Goal: Task Accomplishment & Management: Use online tool/utility

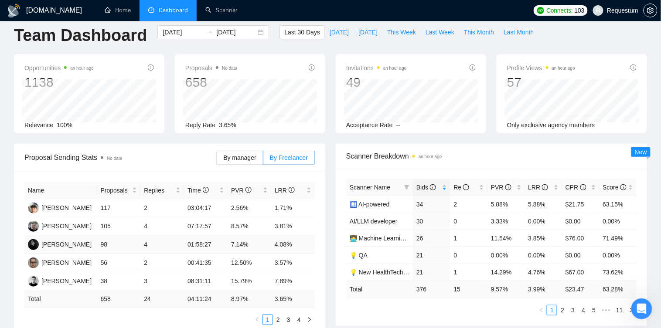
click at [181, 236] on td "4" at bounding box center [162, 245] width 44 height 18
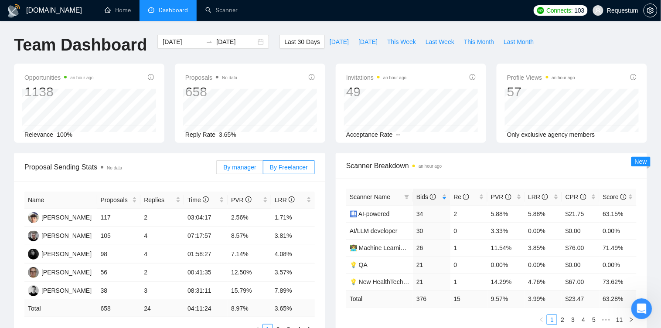
click at [249, 167] on span "By manager" at bounding box center [239, 167] width 33 height 7
click at [217, 170] on input "By manager" at bounding box center [217, 170] width 0 height 0
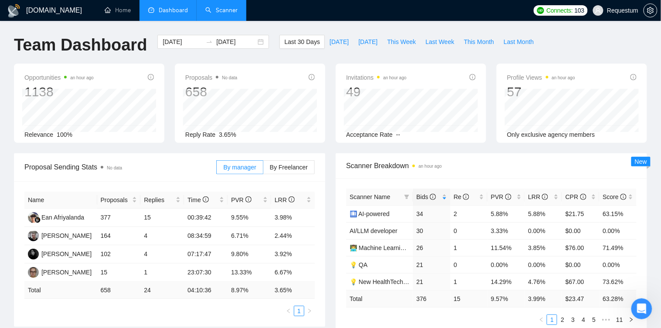
click at [212, 14] on link "Scanner" at bounding box center [221, 10] width 32 height 7
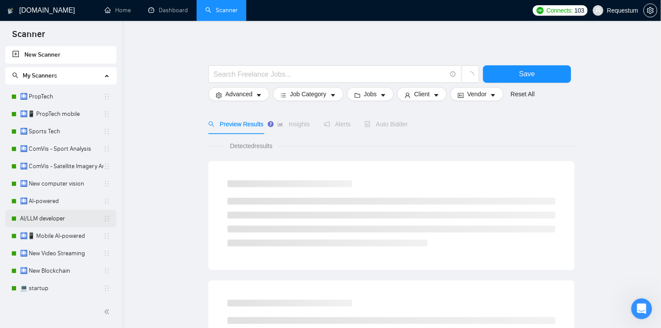
click at [48, 215] on link "AI/LLM developer" at bounding box center [61, 218] width 83 height 17
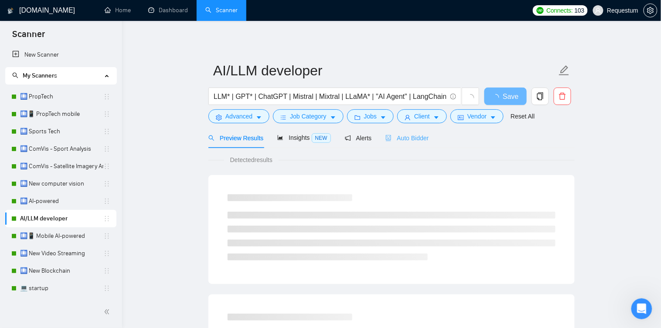
click at [417, 143] on div "Auto Bidder" at bounding box center [406, 138] width 43 height 20
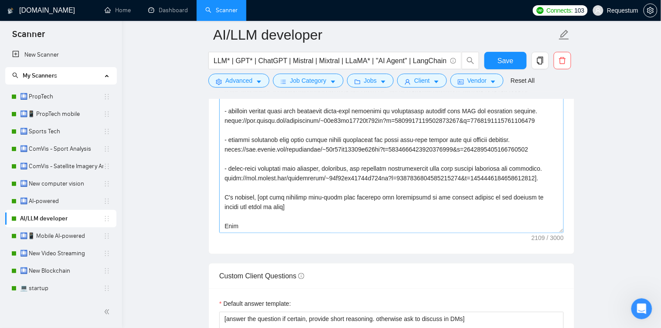
scroll to position [182, 0]
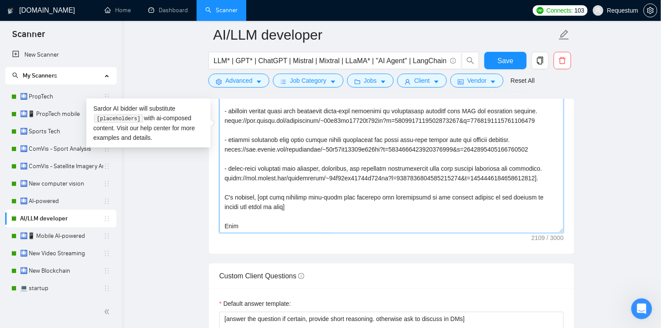
click at [387, 172] on textarea "Cover letter template:" at bounding box center [391, 135] width 344 height 196
drag, startPoint x: 386, startPoint y: 173, endPoint x: 210, endPoint y: 165, distance: 175.3
click at [210, 165] on div "Cover letter template:" at bounding box center [391, 134] width 365 height 241
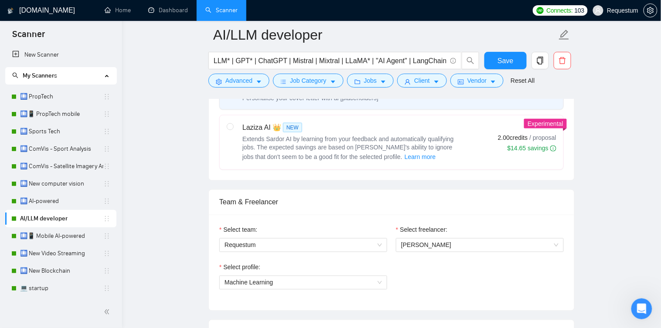
scroll to position [404, 0]
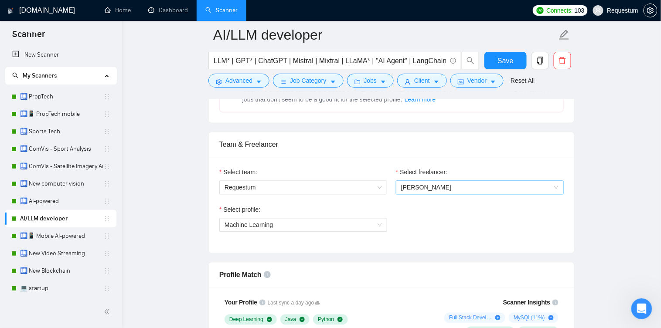
click at [437, 181] on div "[PERSON_NAME]" at bounding box center [480, 188] width 168 height 14
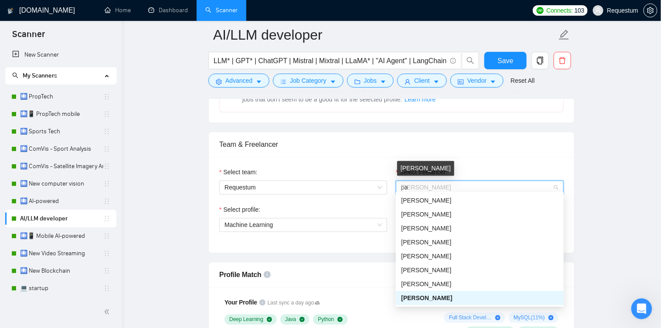
scroll to position [0, 0]
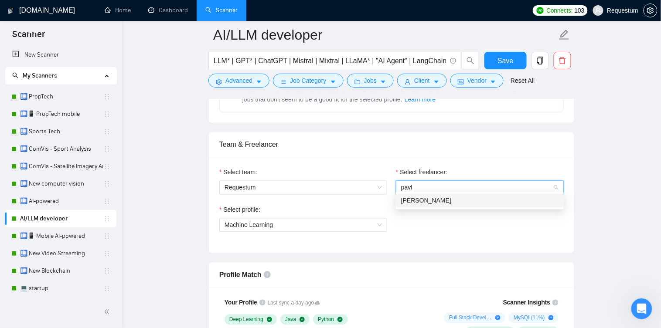
type input "pavlo"
click at [465, 195] on div "[PERSON_NAME]" at bounding box center [480, 201] width 168 height 14
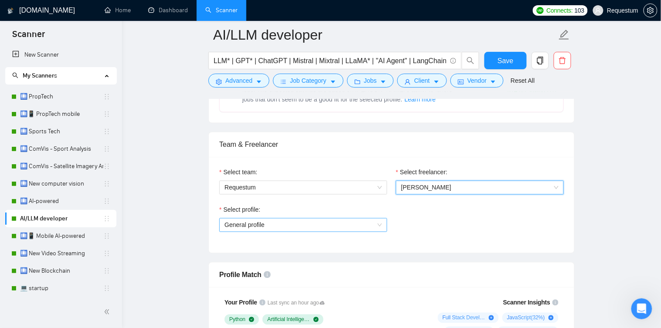
click at [315, 221] on span "General profile" at bounding box center [302, 225] width 157 height 13
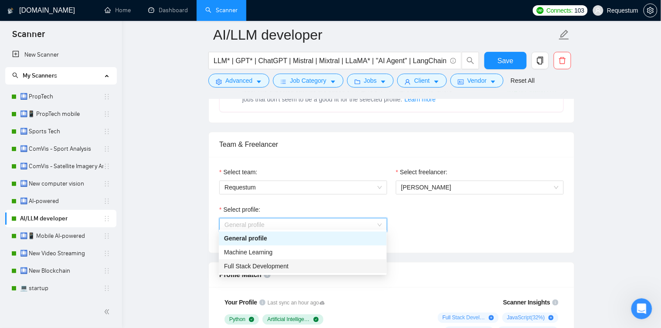
click at [261, 261] on div "Full Stack Development" at bounding box center [303, 267] width 168 height 14
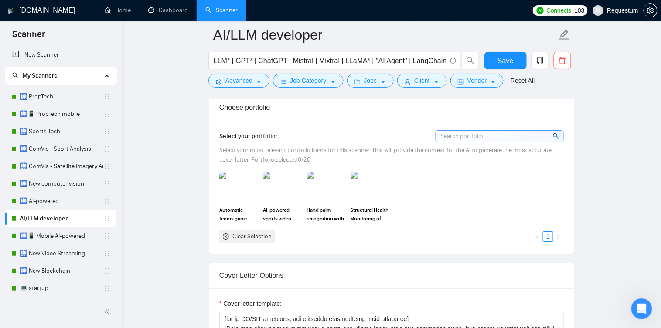
scroll to position [754, 0]
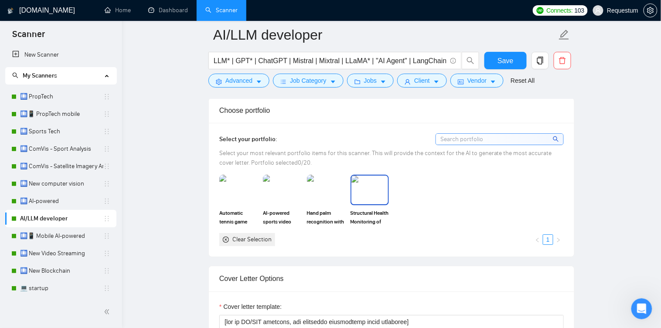
click at [376, 186] on img at bounding box center [369, 190] width 37 height 29
click at [332, 186] on img at bounding box center [326, 190] width 37 height 29
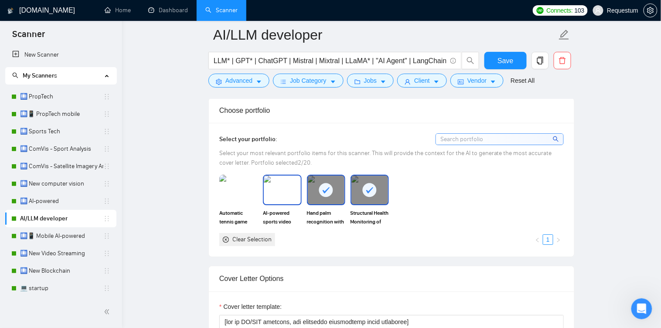
click at [286, 188] on img at bounding box center [282, 190] width 37 height 29
click at [233, 189] on img at bounding box center [238, 190] width 37 height 29
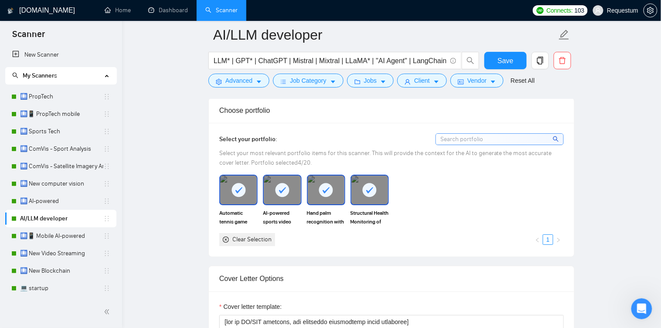
click at [233, 190] on icon at bounding box center [238, 190] width 14 height 14
click at [275, 188] on icon at bounding box center [282, 190] width 14 height 14
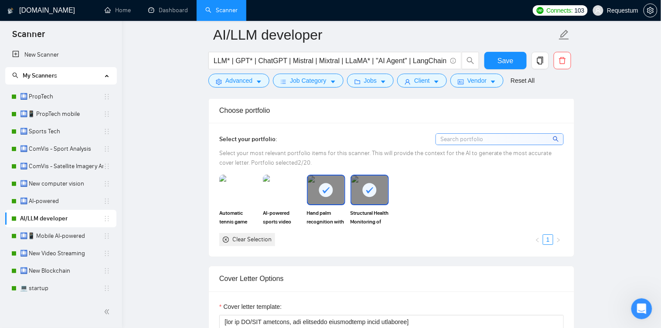
click at [327, 187] on rect at bounding box center [326, 190] width 14 height 14
click at [372, 191] on rect at bounding box center [370, 190] width 14 height 14
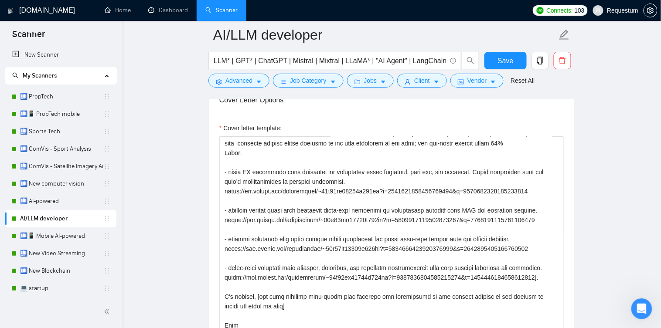
scroll to position [991, 0]
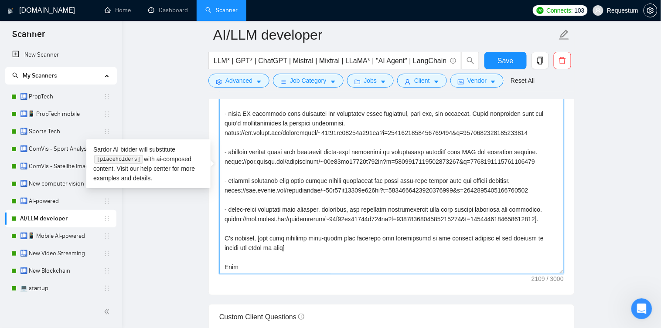
drag, startPoint x: 238, startPoint y: 263, endPoint x: 224, endPoint y: 261, distance: 14.1
click at [224, 261] on textarea "Cover letter template:" at bounding box center [391, 176] width 344 height 196
drag, startPoint x: 386, startPoint y: 213, endPoint x: 222, endPoint y: 205, distance: 164.5
click at [222, 205] on textarea "Cover letter template:" at bounding box center [391, 176] width 344 height 196
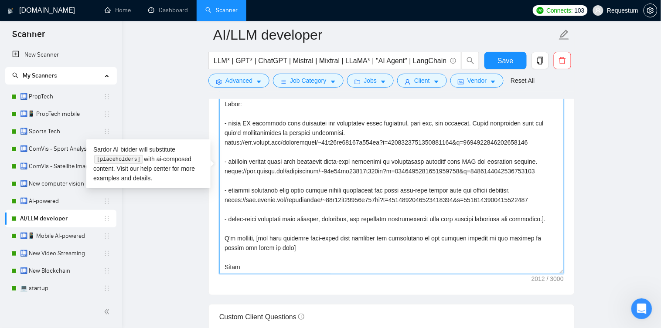
scroll to position [163, 0]
drag, startPoint x: 390, startPoint y: 186, endPoint x: 221, endPoint y: 176, distance: 170.2
click at [221, 176] on textarea "Cover letter template:" at bounding box center [391, 176] width 344 height 196
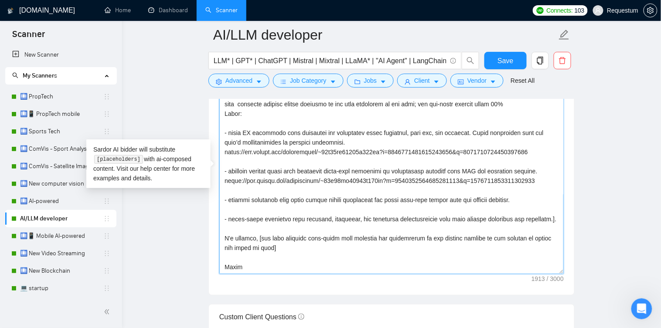
scroll to position [144, 0]
drag, startPoint x: 366, startPoint y: 163, endPoint x: 223, endPoint y: 154, distance: 143.7
click at [223, 154] on textarea "Cover letter template:" at bounding box center [391, 176] width 344 height 196
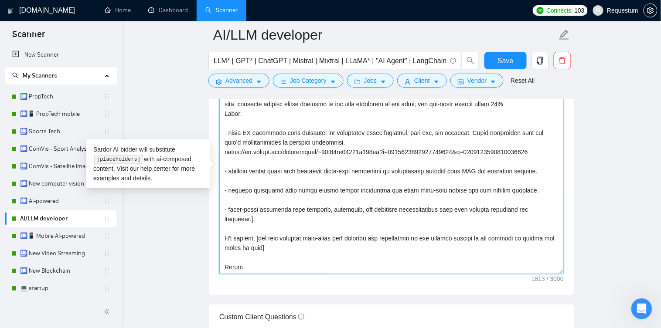
scroll to position [125, 0]
drag, startPoint x: 388, startPoint y: 144, endPoint x: 217, endPoint y: 137, distance: 171.4
click at [217, 137] on div "Cover letter template:" at bounding box center [391, 174] width 365 height 241
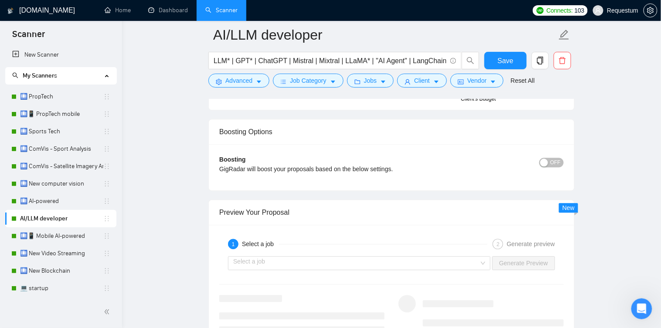
scroll to position [1534, 0]
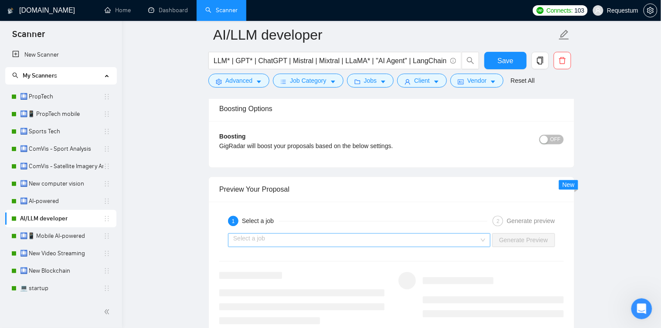
type textarea "[lor ip DO/SIT ametcons, adi elitseddo eiusmodtemp incid utlaboree] [Dolo mag a…"
click at [293, 234] on input "search" at bounding box center [356, 240] width 246 height 13
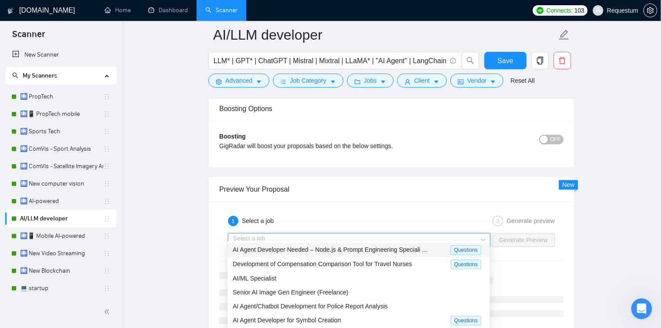
click at [312, 250] on span "AI Agent Developer Needed – Node.js & Prompt Engineering Speciali ..." at bounding box center [330, 249] width 194 height 7
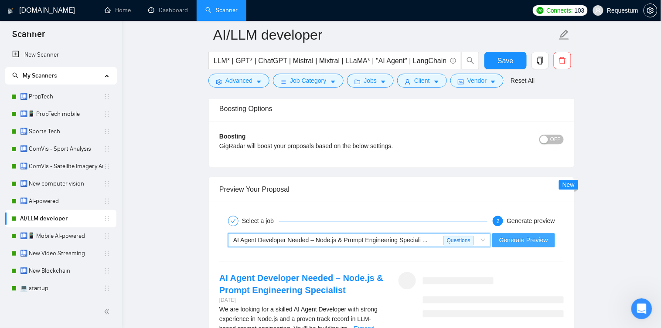
click at [522, 235] on span "Generate Preview" at bounding box center [523, 240] width 49 height 10
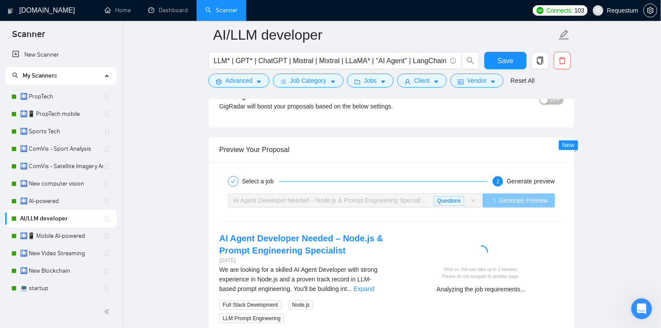
scroll to position [1593, 0]
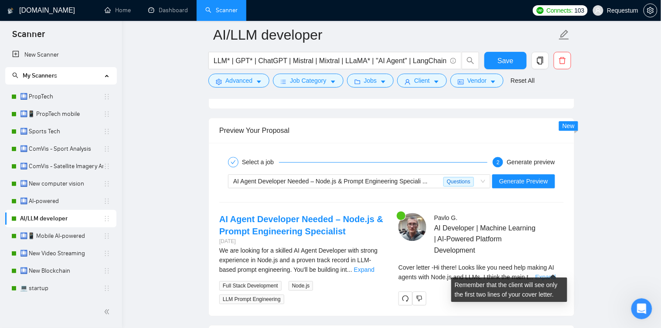
click at [548, 274] on link "Expand" at bounding box center [545, 277] width 20 height 7
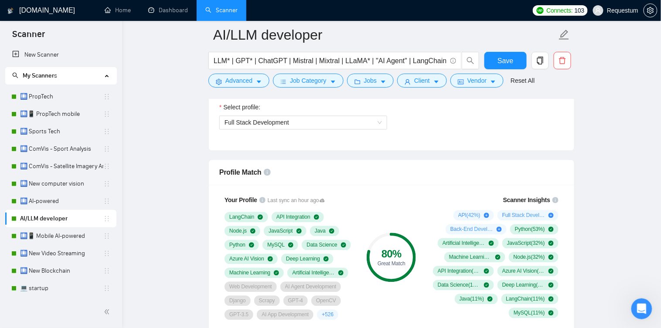
scroll to position [507, 0]
drag, startPoint x: 510, startPoint y: 58, endPoint x: 507, endPoint y: 65, distance: 7.2
click at [510, 58] on span "Save" at bounding box center [505, 60] width 16 height 11
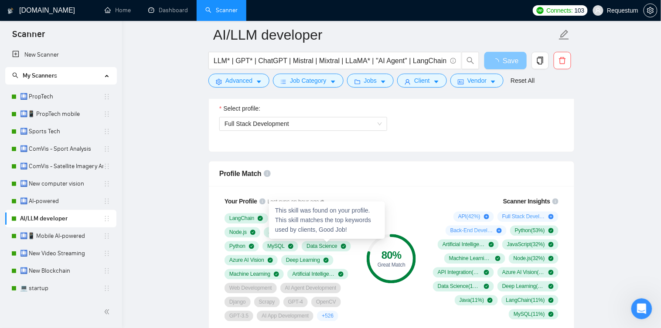
scroll to position [477, 0]
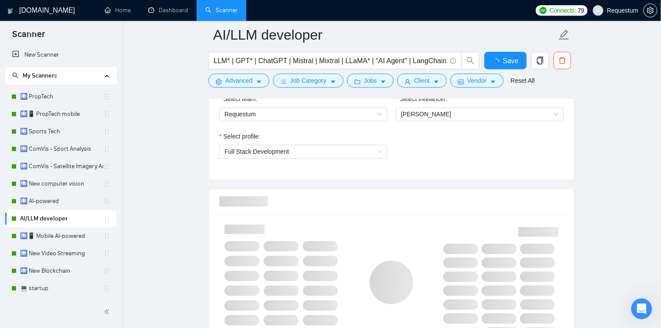
checkbox input "true"
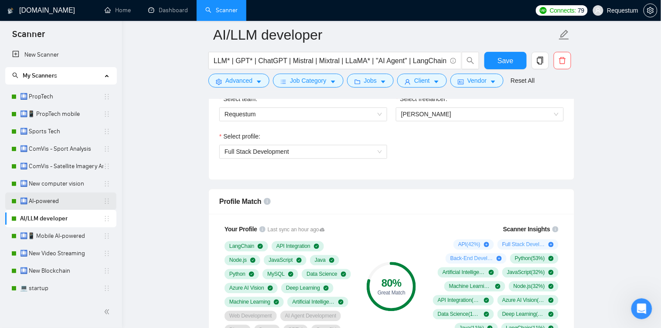
click at [41, 206] on link "🛄 AI-powered" at bounding box center [61, 201] width 83 height 17
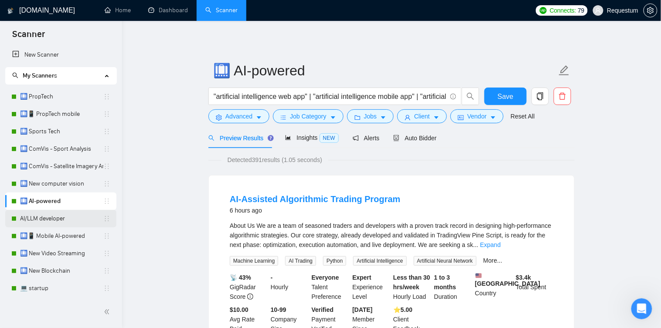
click at [37, 217] on link "AI/LLM developer" at bounding box center [61, 218] width 83 height 17
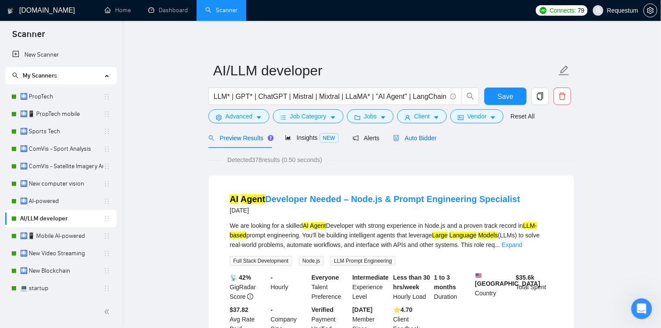
click at [414, 138] on span "Auto Bidder" at bounding box center [414, 138] width 43 height 7
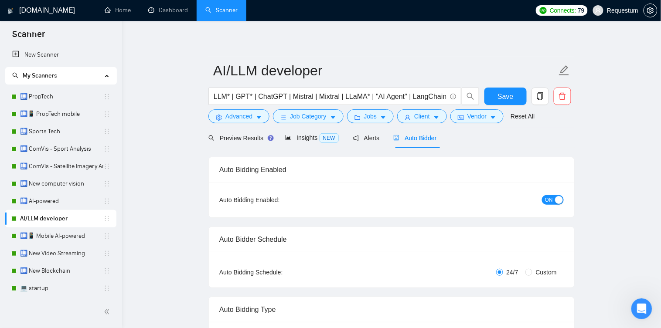
checkbox input "true"
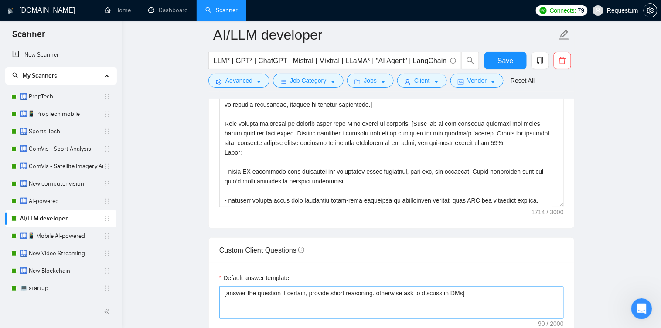
scroll to position [1099, 0]
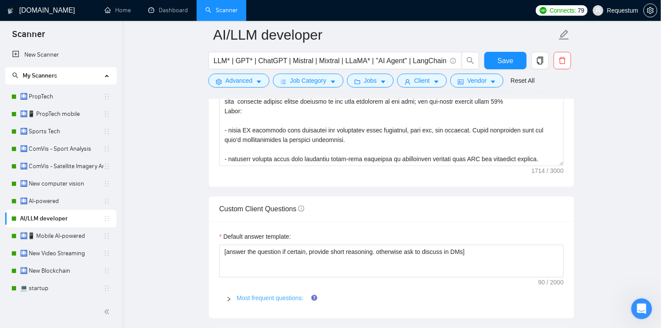
click at [248, 295] on link "Most frequent questions:" at bounding box center [270, 298] width 67 height 7
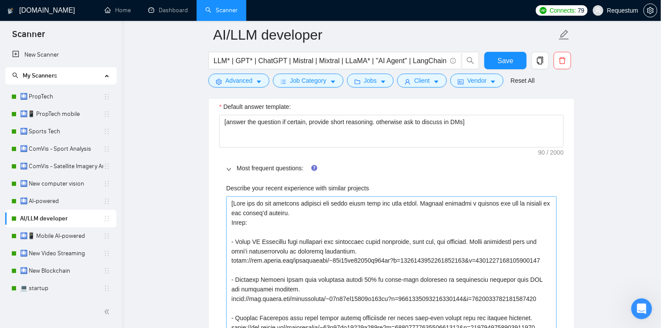
scroll to position [1296, 0]
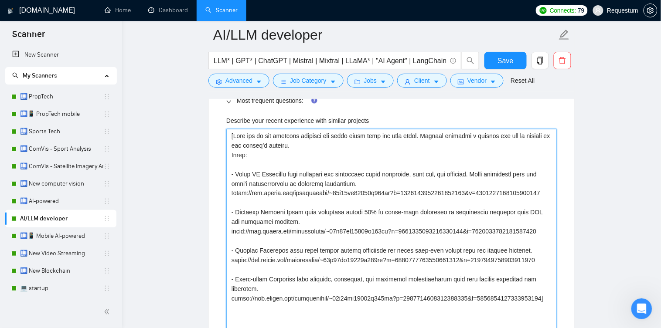
drag, startPoint x: 397, startPoint y: 196, endPoint x: 227, endPoint y: 188, distance: 171.0
click at [227, 188] on projects "Describe your recent experience with similar projects" at bounding box center [391, 236] width 330 height 215
type projects "[Pick one or two relevant examples and their links from the list below. Briefly…"
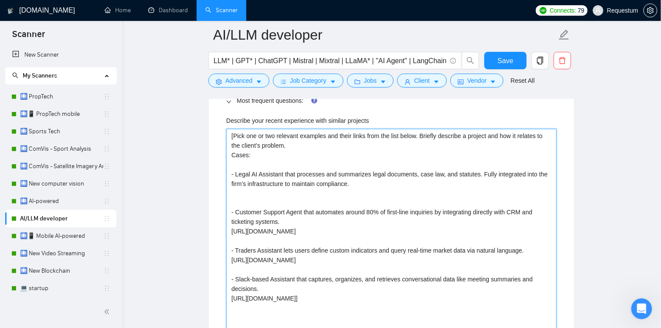
type projects "[Pick one or two relevant examples and their links from the list below. Briefly…"
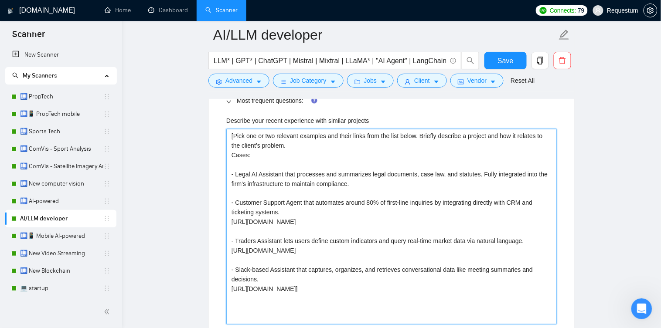
drag, startPoint x: 333, startPoint y: 218, endPoint x: 228, endPoint y: 215, distance: 104.6
click at [228, 215] on projects "[Pick one or two relevant examples and their links from the list below. Briefly…" at bounding box center [391, 227] width 330 height 196
type projects "[Pick one or two relevant examples and their links from the list below. Briefly…"
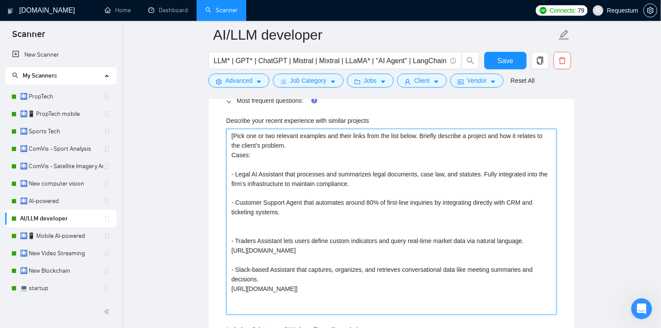
type projects "[Pick one or two relevant examples and their links from the list below. Briefly…"
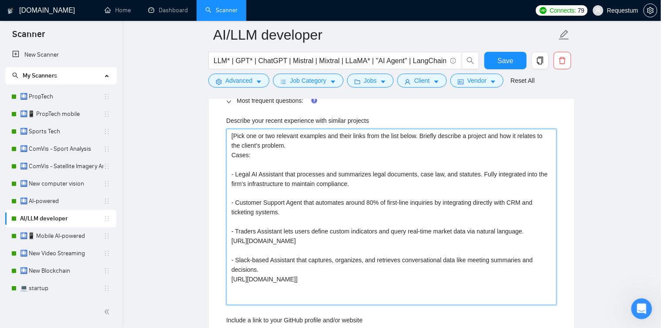
drag, startPoint x: 397, startPoint y: 247, endPoint x: 212, endPoint y: 238, distance: 185.9
type projects "[Pick one or two relevant examples and their links from the list below. Briefly…"
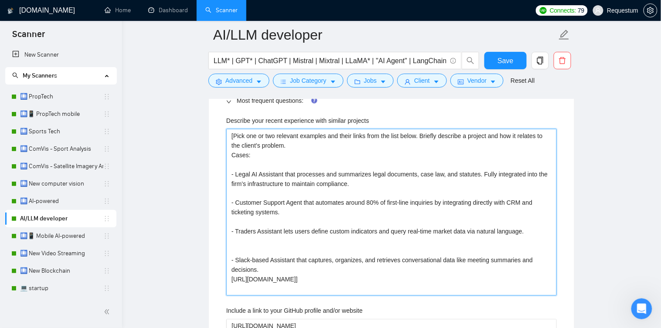
type projects "[Pick one or two relevant examples and their links from the list below. Briefly…"
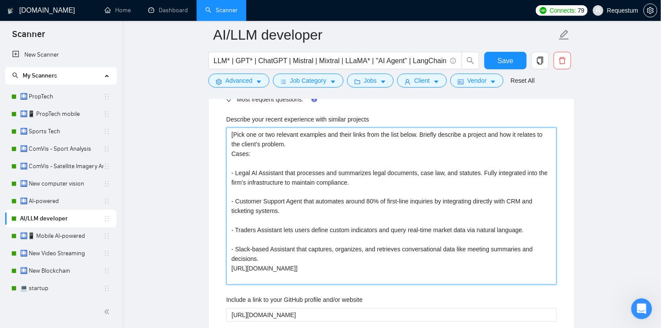
scroll to position [1299, 0]
drag, startPoint x: 393, startPoint y: 271, endPoint x: 226, endPoint y: 261, distance: 166.8
click at [226, 261] on projects "[Pick one or two relevant examples and their links from the list below. Briefly…" at bounding box center [391, 205] width 330 height 157
type projects "[Pick one or two relevant examples and their links from the list below. Briefly…"
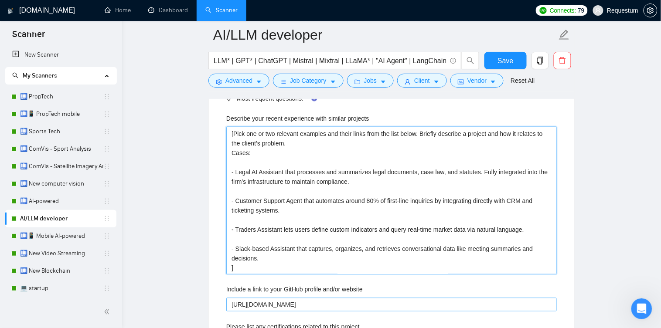
type projects "[Pick one or two relevant examples and their links from the list below. Briefly…"
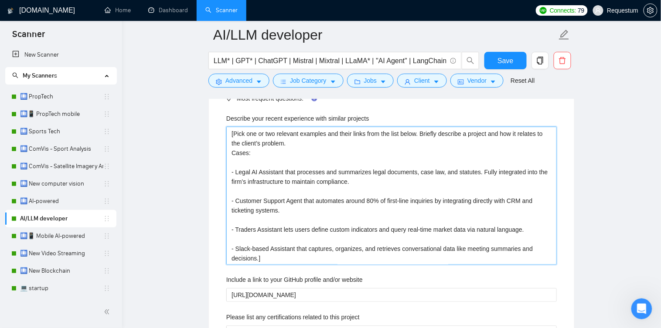
type projects "[Pick one or two relevant examples and their links from the list below. Briefly…"
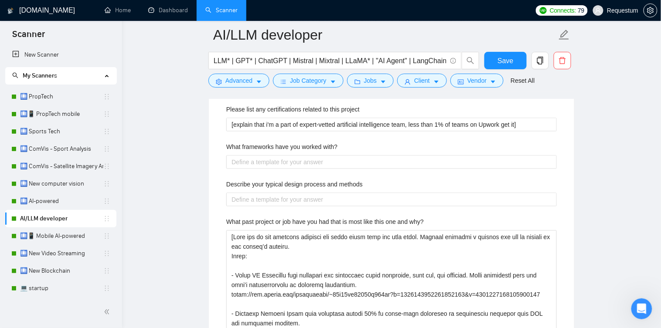
scroll to position [1561, 0]
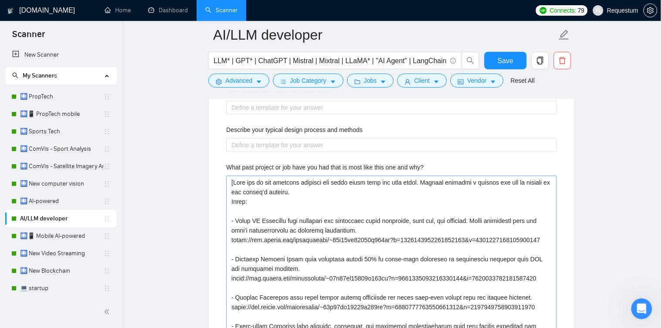
type projects "[Pick one or two relevant examples and their links from the list below. Briefly…"
drag, startPoint x: 400, startPoint y: 241, endPoint x: 228, endPoint y: 234, distance: 171.4
click at [228, 234] on why\? "What past project or job have you had that is most like this one and why?" at bounding box center [391, 283] width 330 height 215
type why\? "[Pick one or two relevant examples and their links from the list below. Briefly…"
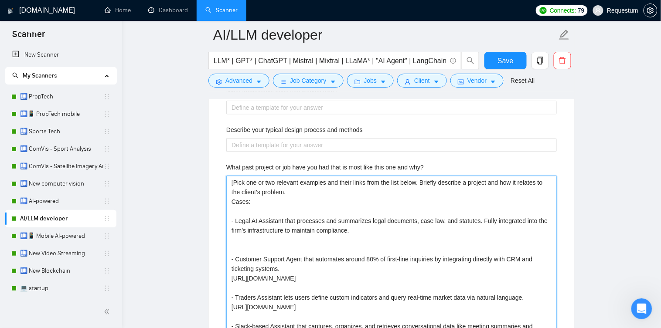
type why\? "[Pick one or two relevant examples and their links from the list below. Briefly…"
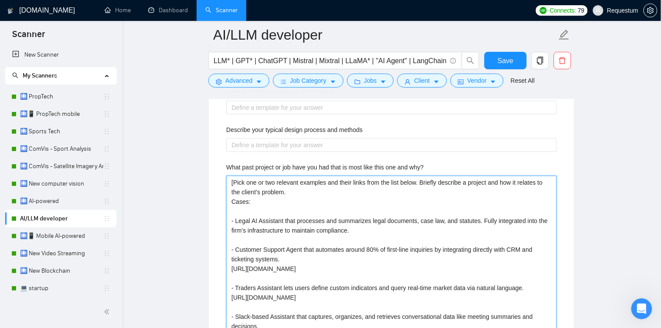
drag, startPoint x: 406, startPoint y: 270, endPoint x: 223, endPoint y: 264, distance: 183.1
click at [223, 264] on div "Describe your recent experience with similar projects [Pick one or two relevant…" at bounding box center [391, 210] width 344 height 729
type why\? "[Pick one or two relevant examples and their links from the list below. Briefly…"
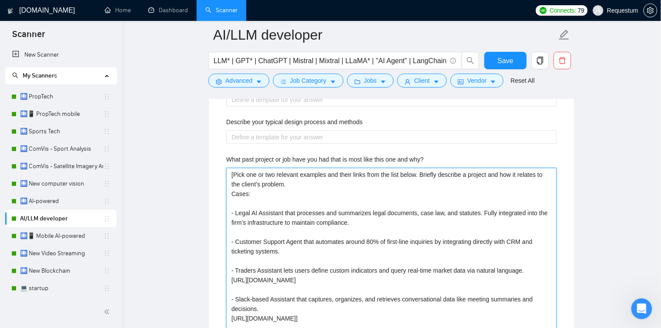
scroll to position [1581, 0]
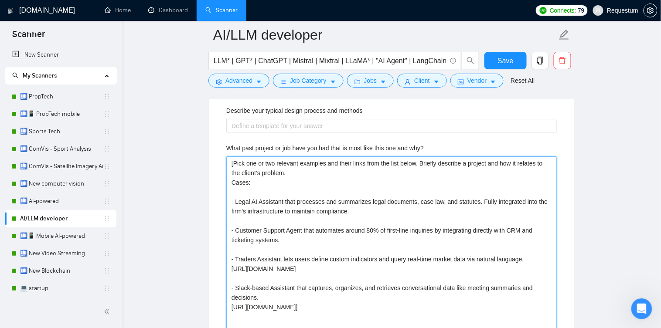
drag, startPoint x: 392, startPoint y: 272, endPoint x: 228, endPoint y: 265, distance: 164.0
click at [228, 265] on why\? "[Pick one or two relevant examples and their links from the list below. Briefly…" at bounding box center [391, 244] width 330 height 176
type why\? "[Pick one or two relevant examples and their links from the list below. Briefly…"
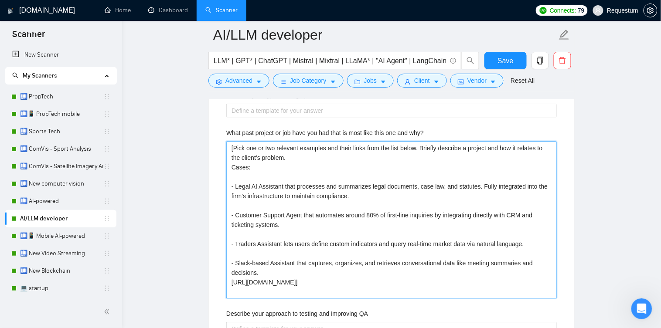
scroll to position [1596, 0]
drag, startPoint x: 394, startPoint y: 284, endPoint x: 230, endPoint y: 274, distance: 164.6
click at [230, 274] on why\? "[Pick one or two relevant examples and their links from the list below. Briefly…" at bounding box center [391, 219] width 330 height 157
type why\? "[Pick one or two relevant examples and their links from the list below. Briefly…"
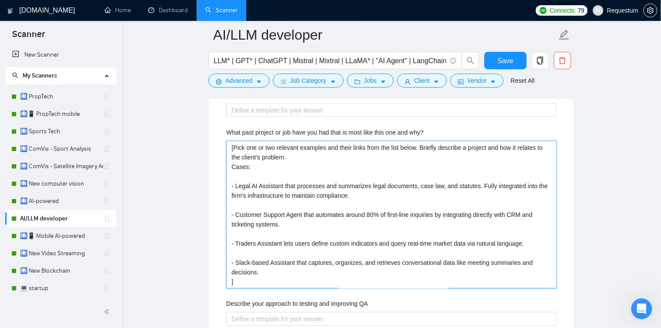
type why\? "[Pick one or two relevant examples and their links from the list below. Briefly…"
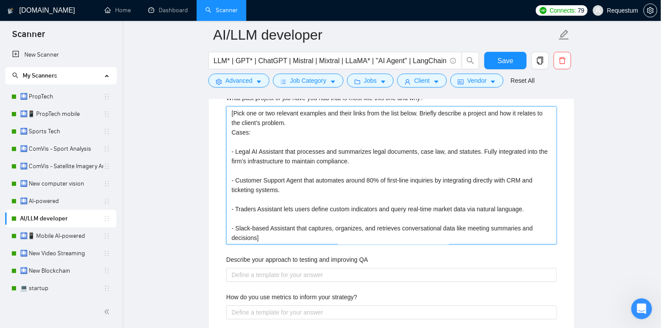
scroll to position [1552, 0]
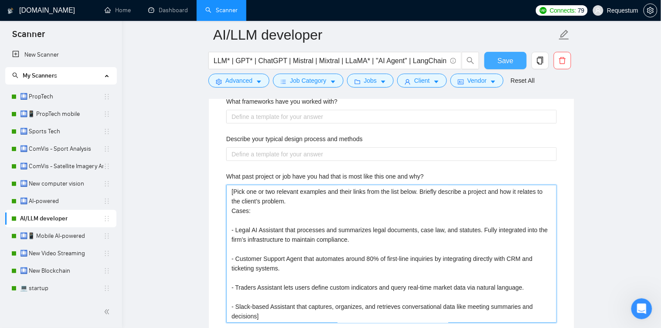
type why\? "[Pick one or two relevant examples and their links from the list below. Briefly…"
click at [502, 54] on button "Save" at bounding box center [505, 60] width 42 height 17
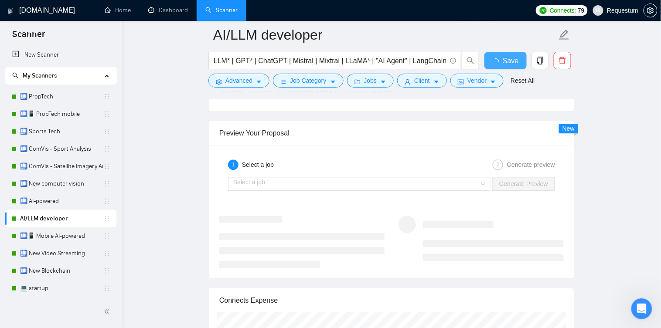
checkbox input "true"
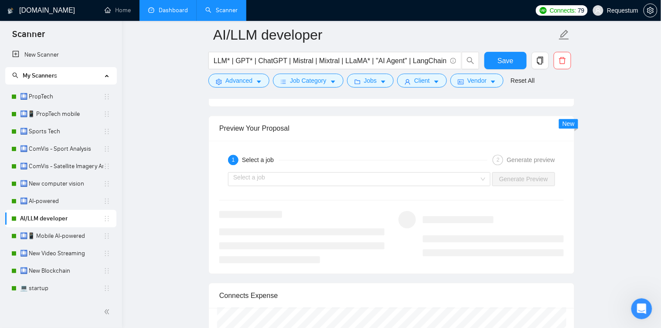
click at [176, 13] on link "Dashboard" at bounding box center [168, 10] width 40 height 7
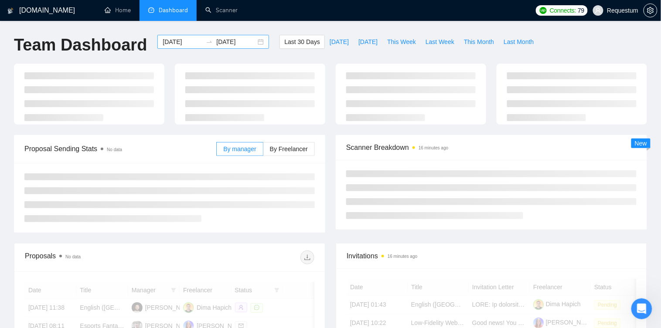
click at [180, 38] on input "[DATE]" at bounding box center [183, 42] width 40 height 10
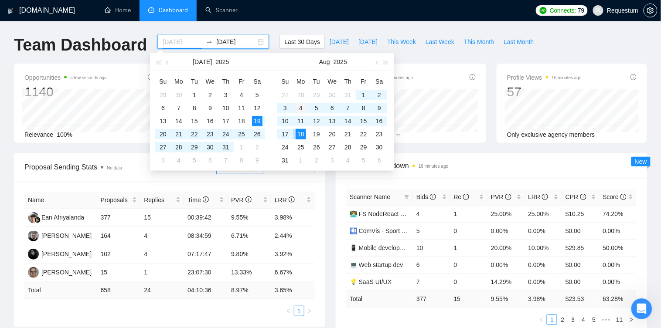
type input "[DATE]"
click at [295, 106] on td "4" at bounding box center [301, 108] width 16 height 13
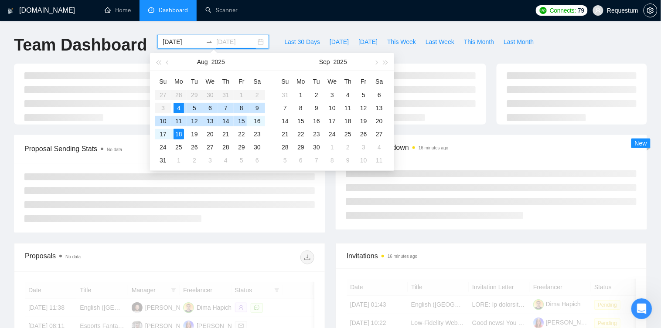
type input "[DATE]"
click at [184, 133] on td "18" at bounding box center [179, 134] width 16 height 13
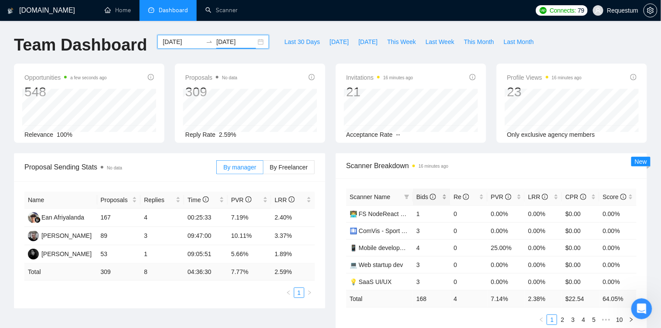
click at [446, 202] on div "Bids" at bounding box center [431, 197] width 30 height 10
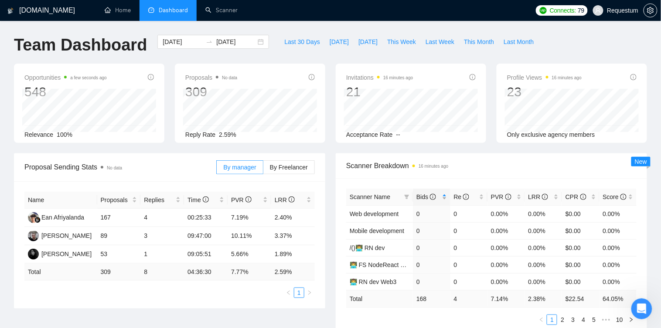
click at [446, 202] on div "Bids" at bounding box center [431, 197] width 30 height 10
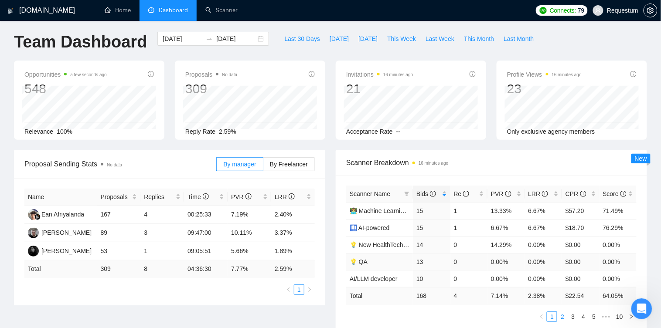
scroll to position [3, 0]
click at [564, 320] on link "2" at bounding box center [562, 317] width 10 height 10
click at [573, 321] on link "3" at bounding box center [573, 317] width 10 height 10
click at [581, 321] on link "4" at bounding box center [583, 317] width 10 height 10
click at [585, 321] on link "5" at bounding box center [583, 317] width 10 height 10
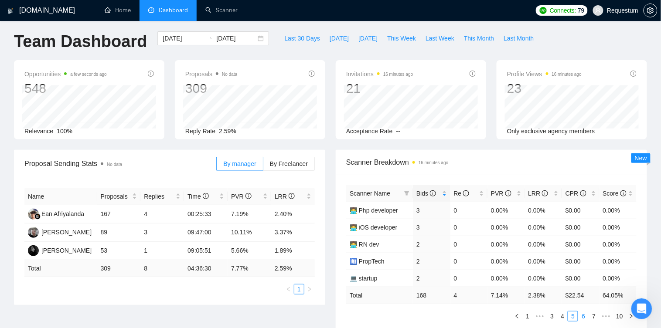
click at [586, 321] on link "6" at bounding box center [583, 317] width 10 height 10
click at [585, 321] on link "7" at bounding box center [583, 317] width 10 height 10
click at [593, 321] on link "8" at bounding box center [597, 317] width 10 height 10
click at [551, 321] on link "1" at bounding box center [552, 317] width 10 height 10
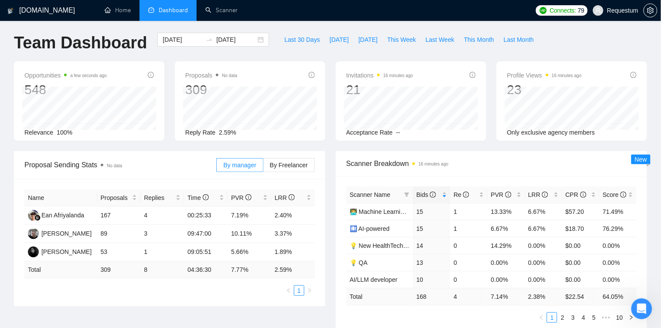
scroll to position [0, 0]
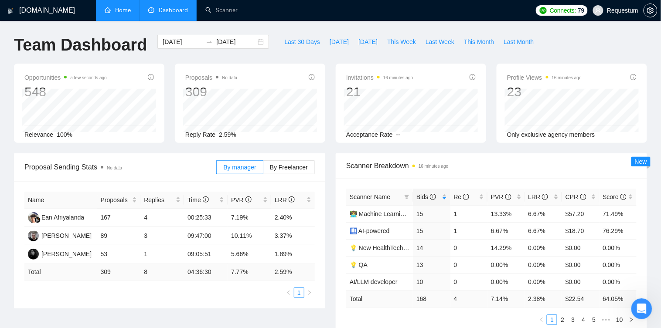
click at [115, 7] on link "Home" at bounding box center [118, 10] width 26 height 7
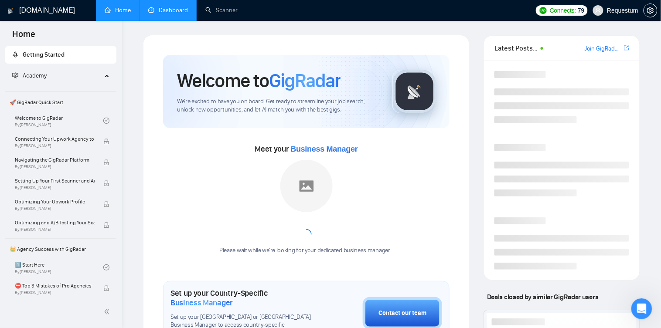
click at [162, 7] on link "Dashboard" at bounding box center [168, 10] width 40 height 7
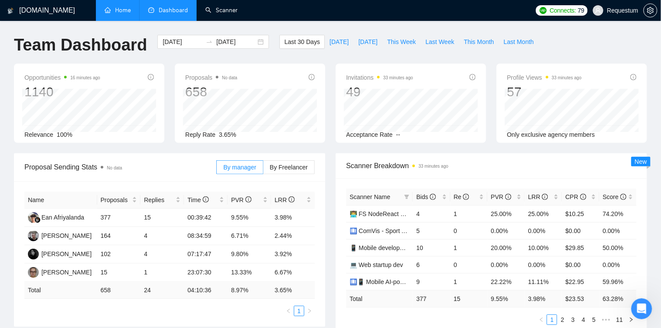
click at [224, 11] on link "Scanner" at bounding box center [221, 10] width 32 height 7
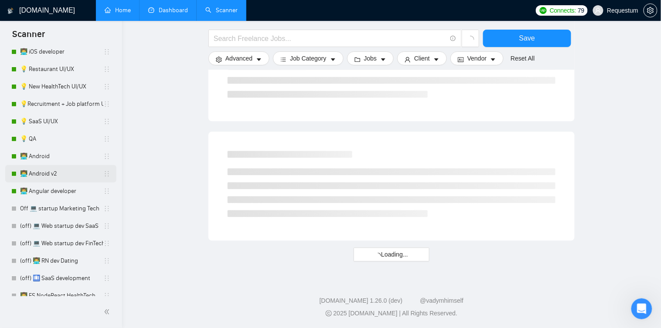
scroll to position [739, 0]
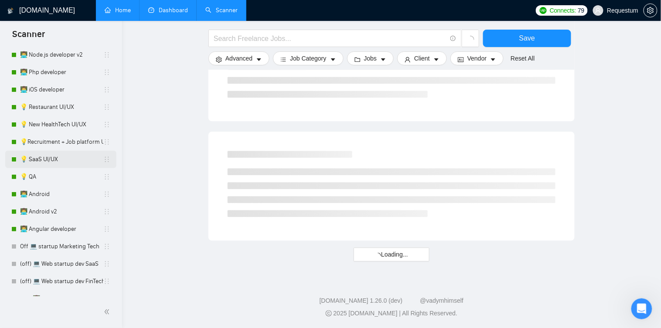
click at [47, 161] on link "💡 SaaS UI/UX" at bounding box center [61, 159] width 83 height 17
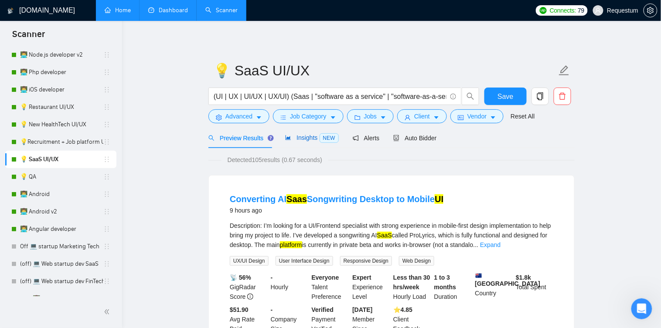
click at [312, 135] on span "Insights NEW" at bounding box center [311, 137] width 53 height 7
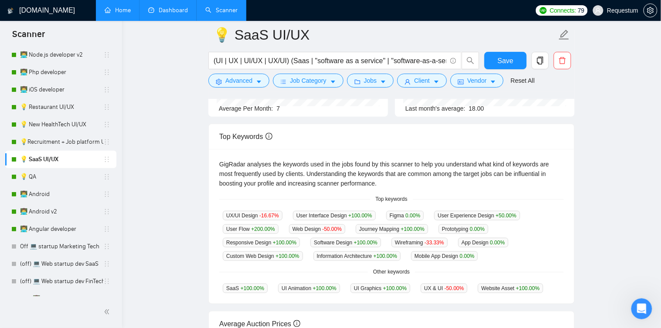
scroll to position [176, 0]
